Goal: Task Accomplishment & Management: Manage account settings

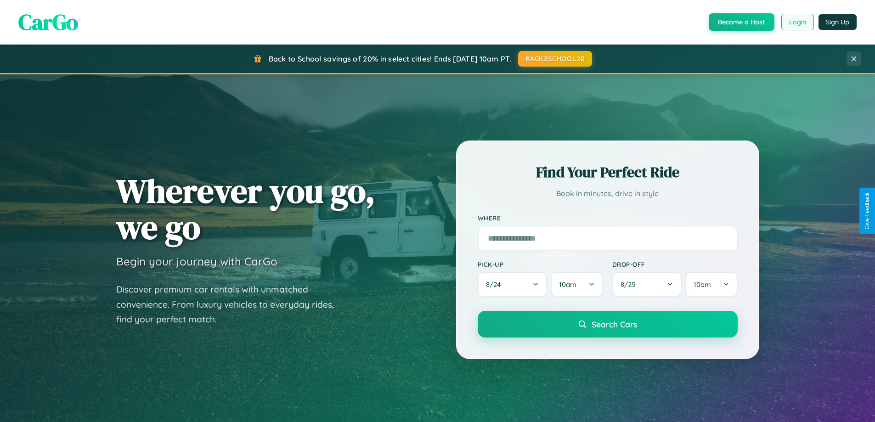
click at [797, 22] on button "Login" at bounding box center [797, 22] width 33 height 17
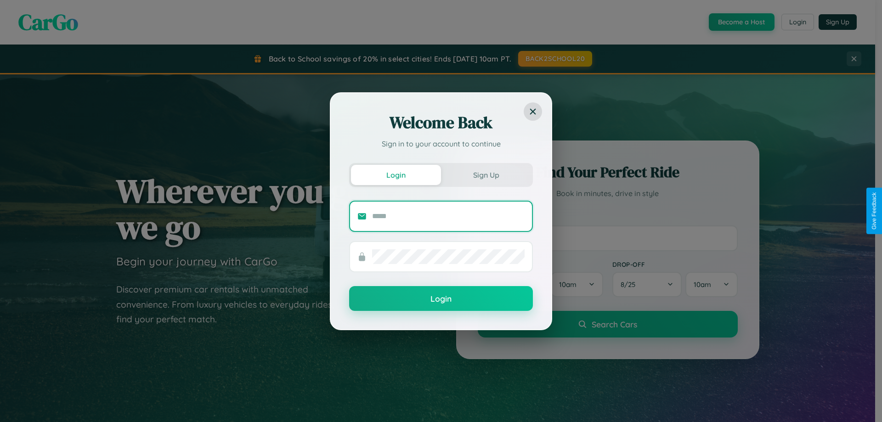
click at [448, 216] on input "text" at bounding box center [448, 216] width 152 height 15
type input "**********"
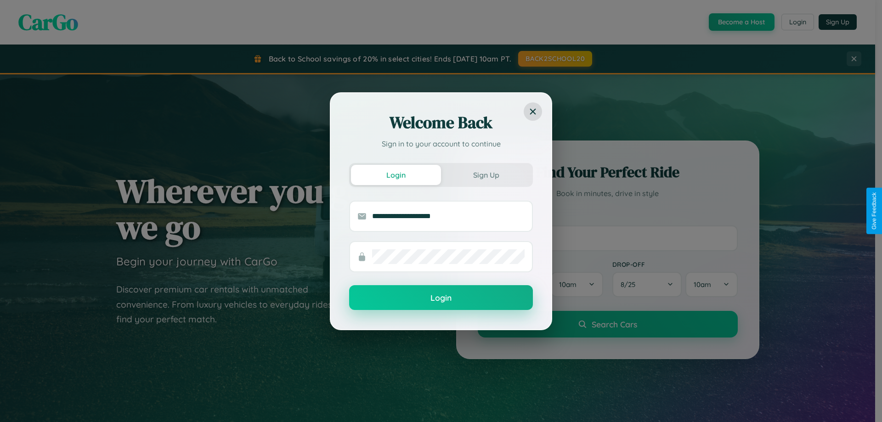
click at [441, 298] on button "Login" at bounding box center [441, 297] width 184 height 25
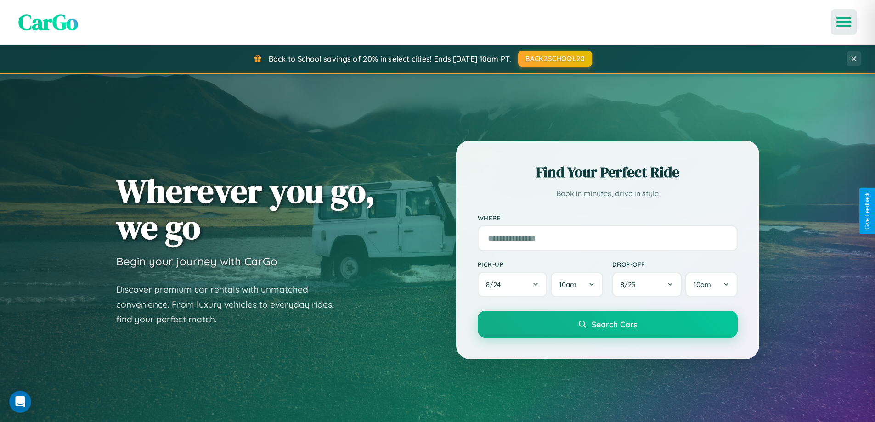
click at [844, 22] on icon "Open menu" at bounding box center [843, 22] width 13 height 8
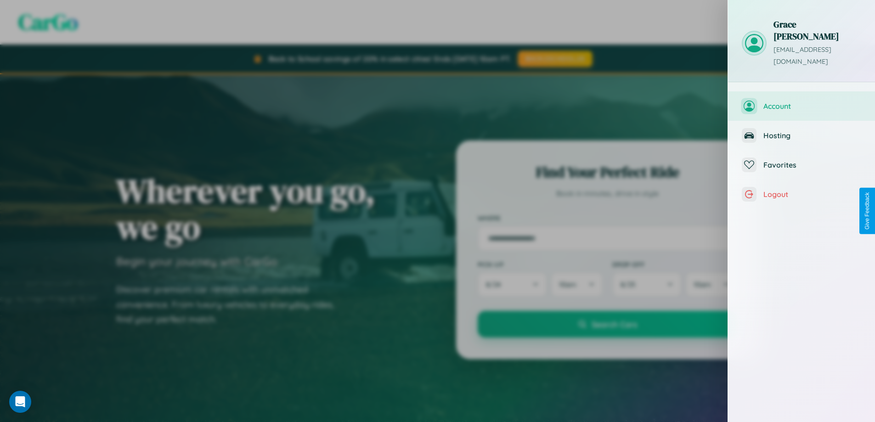
click at [801, 101] on span "Account" at bounding box center [812, 105] width 98 height 9
